Goal: Task Accomplishment & Management: Manage account settings

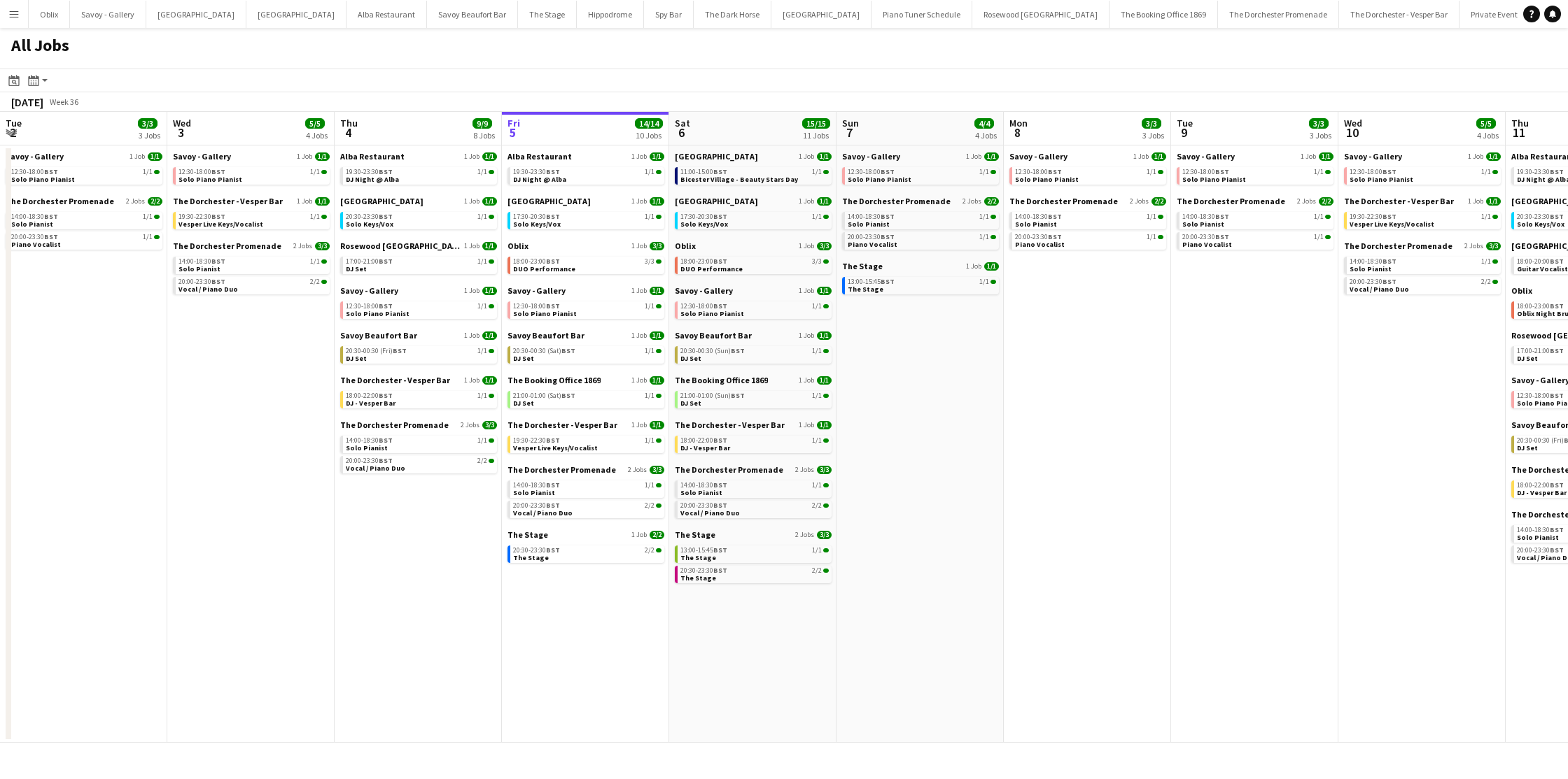
scroll to position [0, 337]
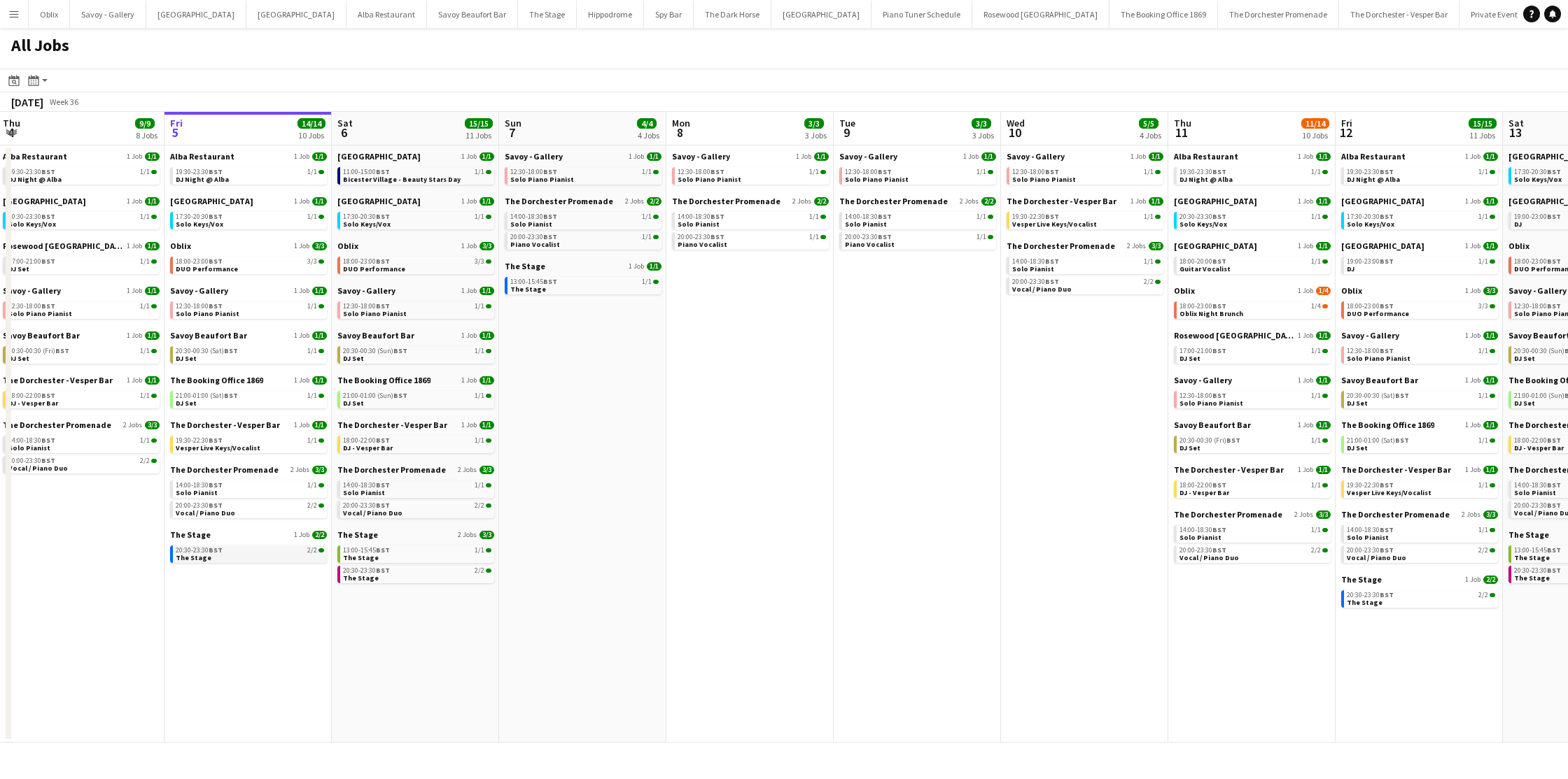
click at [240, 562] on app-brief-job-card "20:30-23:30 BST 2/2 The Stage" at bounding box center [248, 554] width 157 height 18
click at [252, 554] on link "20:30-23:30 BST 2/2 The Stage" at bounding box center [250, 553] width 148 height 16
click at [265, 353] on div "20:30-00:30 (Sat) BST 1/1" at bounding box center [250, 351] width 148 height 7
click at [242, 180] on link "19:30-23:30 BST 1/1 DJ Night @ Alba" at bounding box center [250, 175] width 148 height 16
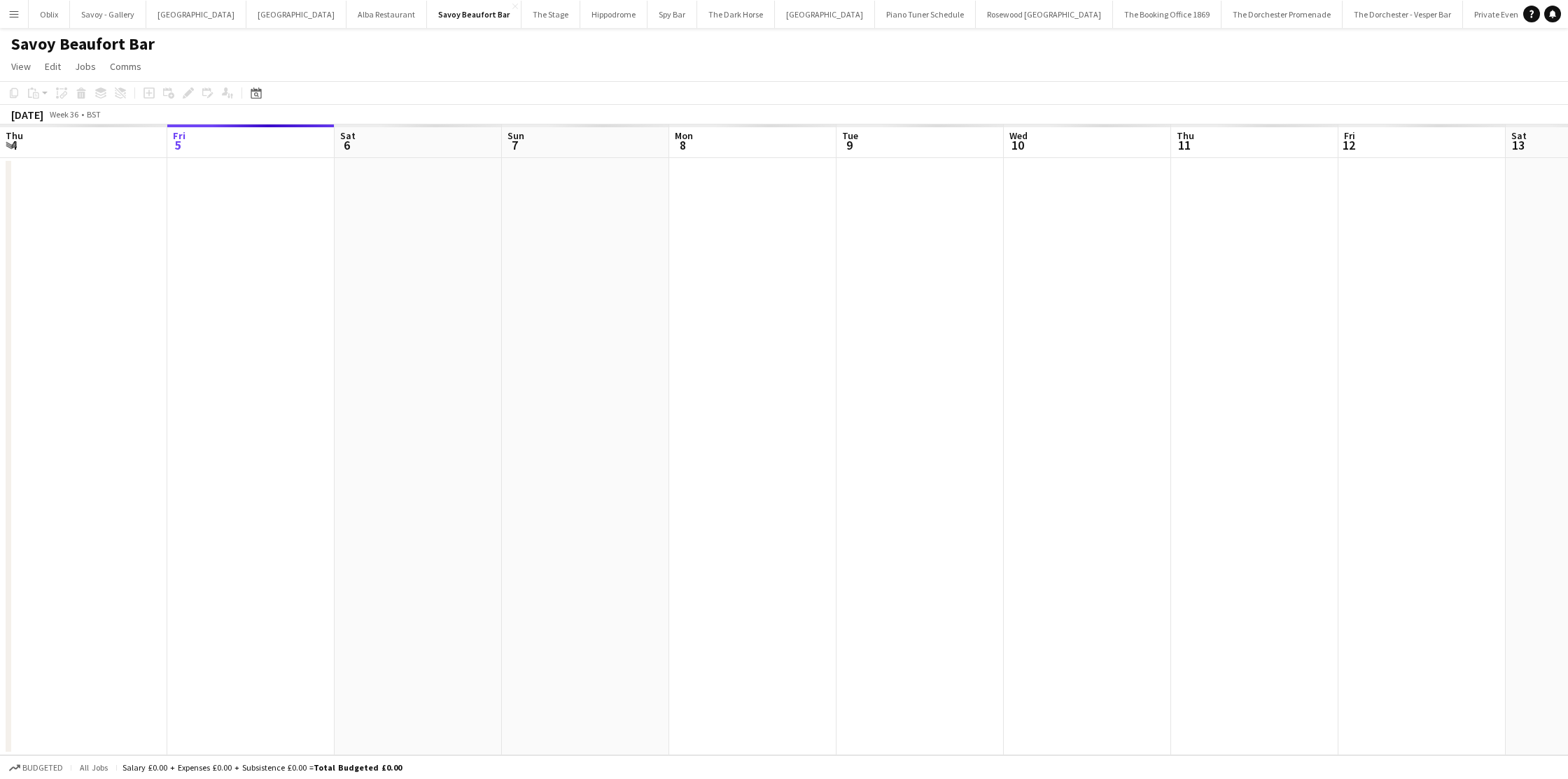
scroll to position [0, 482]
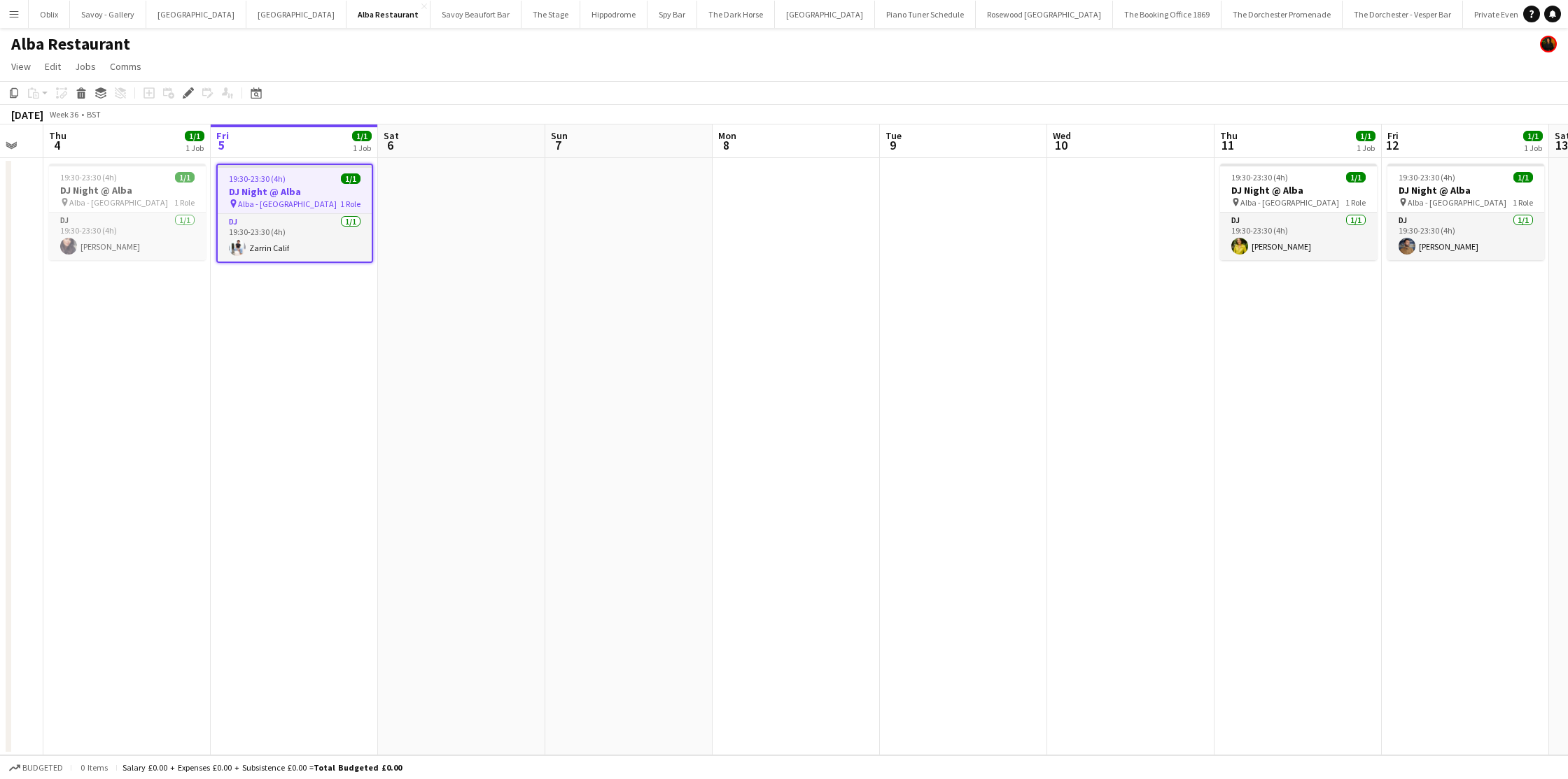
scroll to position [0, 463]
